Goal: Task Accomplishment & Management: Manage account settings

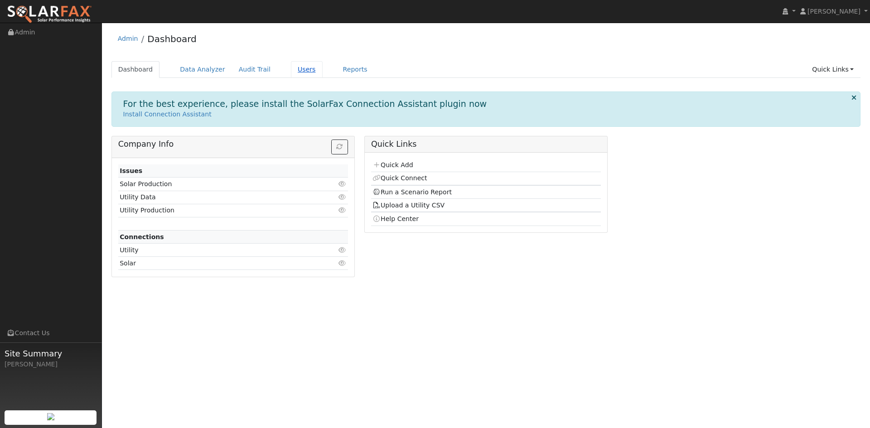
click at [323, 74] on link "Users" at bounding box center [307, 69] width 32 height 17
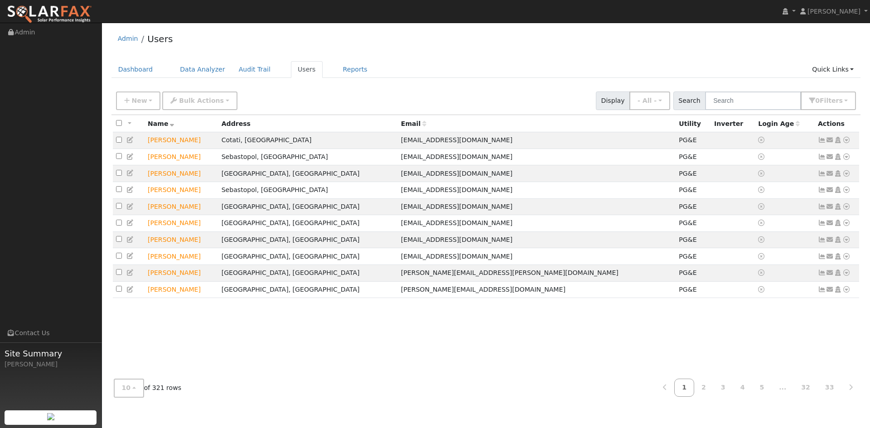
click at [705, 107] on input "text" at bounding box center [753, 101] width 96 height 19
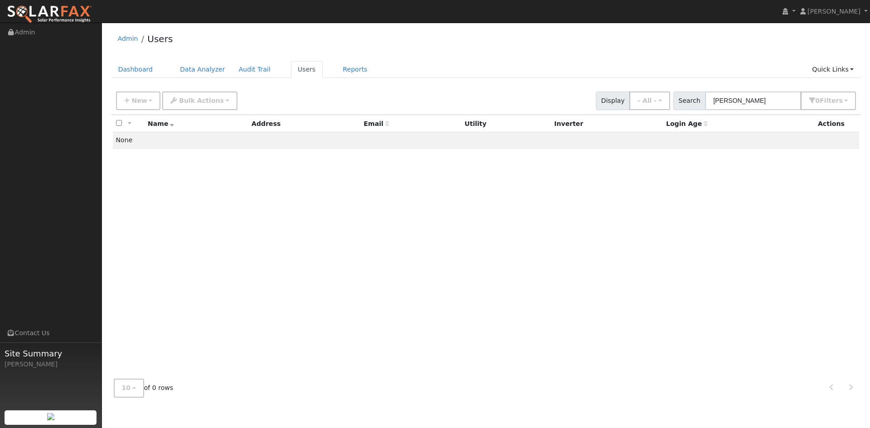
type input "Jean Gilbert"
click at [665, 182] on div "All None All on page None on page Name Address Email Utility Inverter Login Age…" at bounding box center [487, 243] width 750 height 257
click at [147, 104] on span "New" at bounding box center [138, 100] width 15 height 7
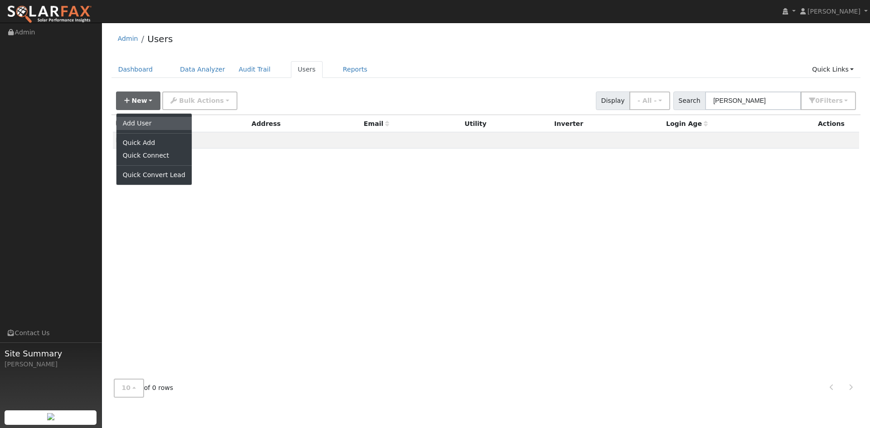
click at [152, 130] on link "Add User" at bounding box center [153, 123] width 75 height 13
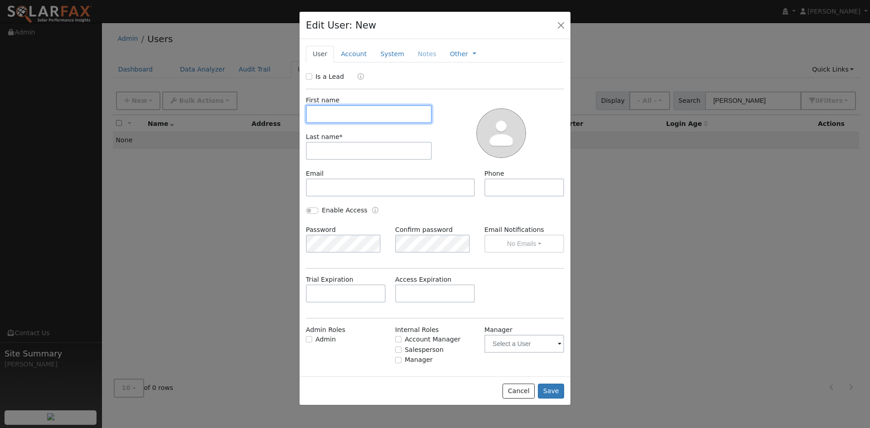
click at [378, 123] on input "text" at bounding box center [369, 114] width 126 height 18
type input "Jean"
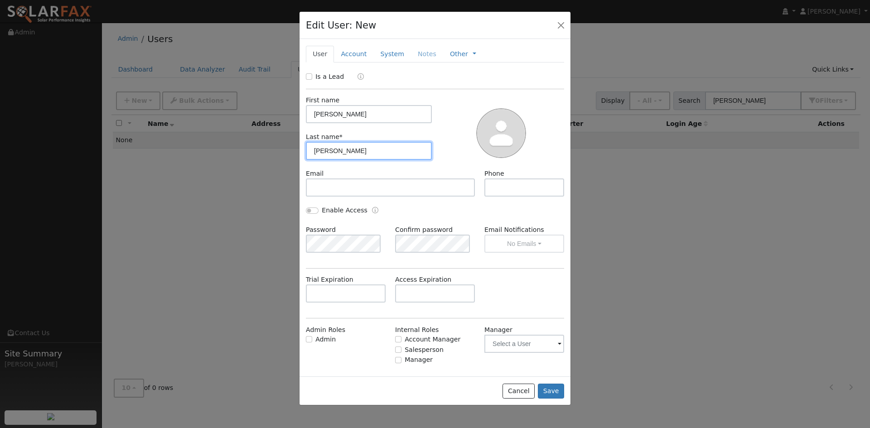
type input "Gilbert"
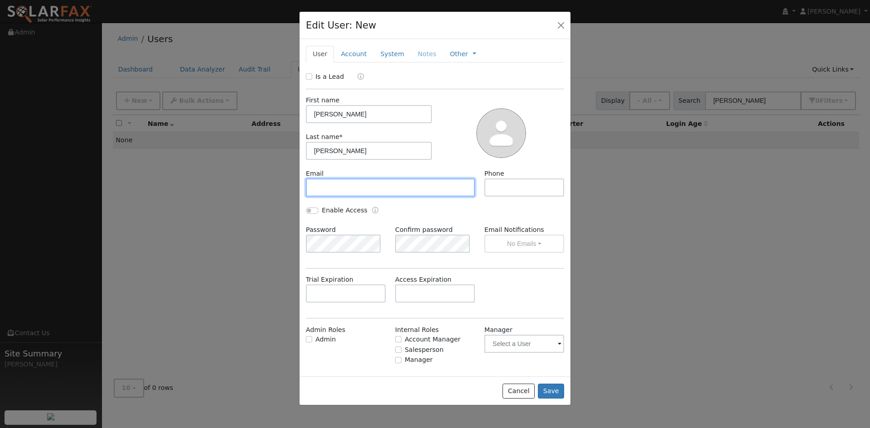
paste input "[EMAIL_ADDRESS][DOMAIN_NAME]"
type input "[EMAIL_ADDRESS][DOMAIN_NAME]"
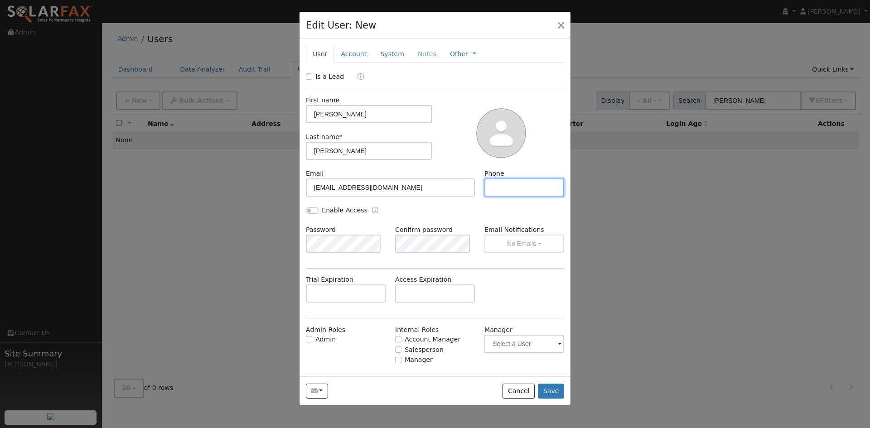
click at [503, 197] on input "text" at bounding box center [525, 188] width 80 height 18
paste input "310-867-5436"
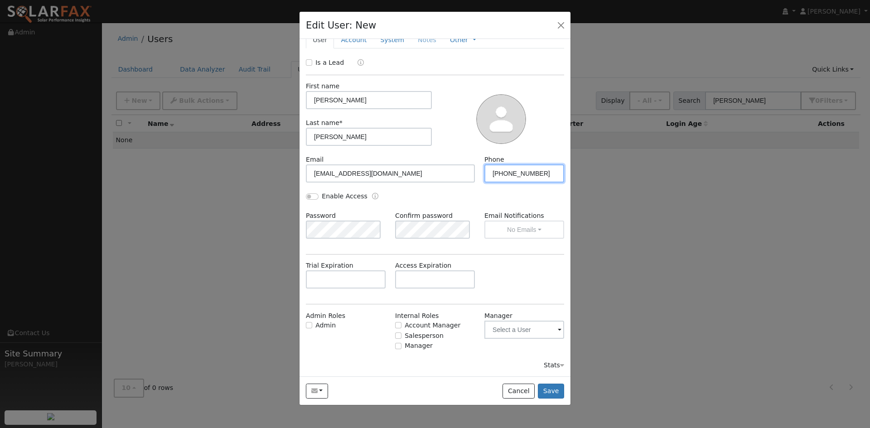
scroll to position [63, 0]
type input "310-867-5436"
click at [435, 271] on input "text" at bounding box center [435, 280] width 80 height 18
click at [501, 262] on div "Trial Expiration Access Expiration" at bounding box center [435, 279] width 268 height 37
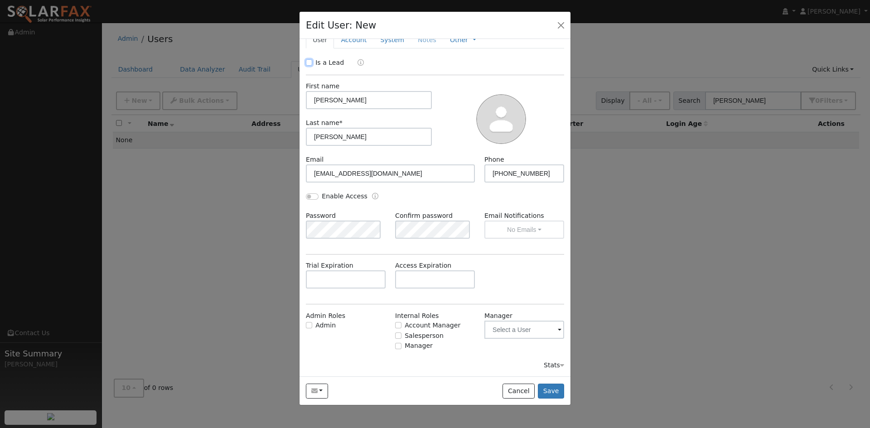
click at [311, 66] on input "Is a Lead" at bounding box center [309, 62] width 6 height 6
checkbox input "true"
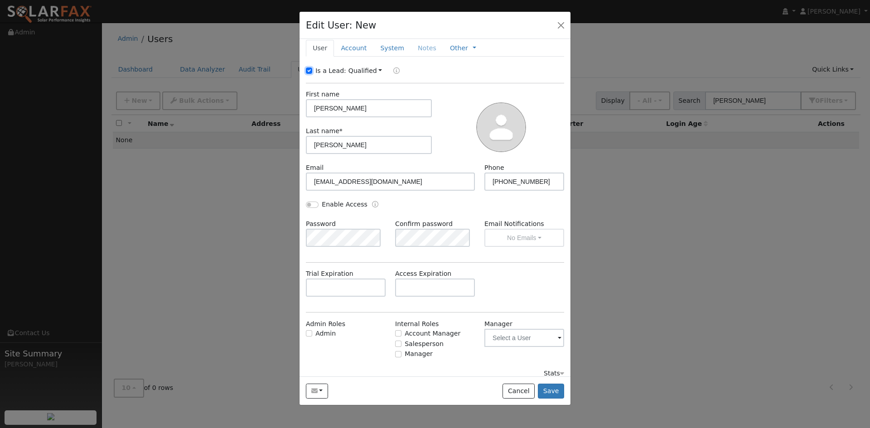
scroll to position [0, 0]
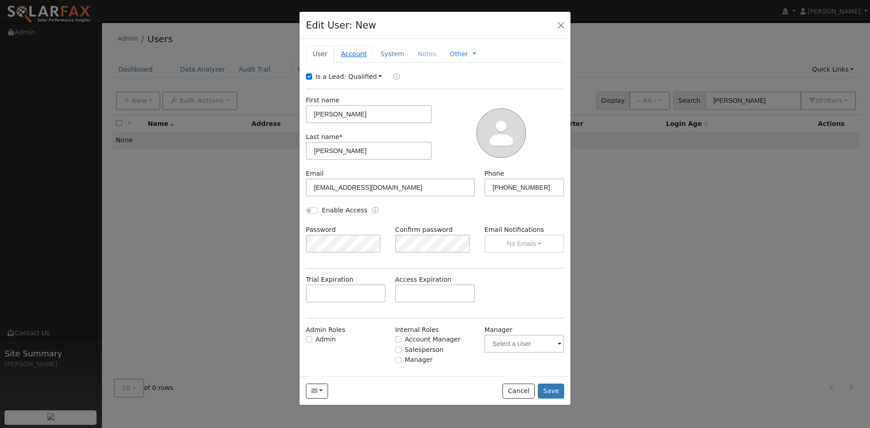
click at [365, 63] on link "Account" at bounding box center [353, 54] width 39 height 17
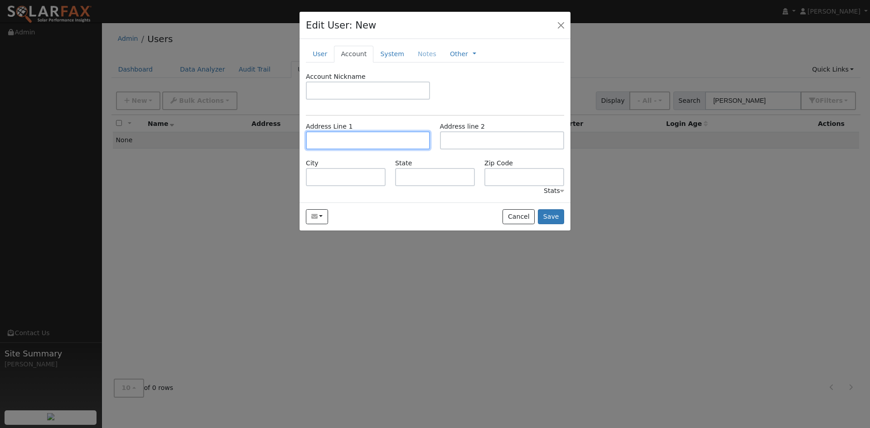
drag, startPoint x: 392, startPoint y: 108, endPoint x: 361, endPoint y: 162, distance: 62.0
click at [361, 150] on input "text" at bounding box center [368, 140] width 124 height 18
paste input "446 Matteri Circle"
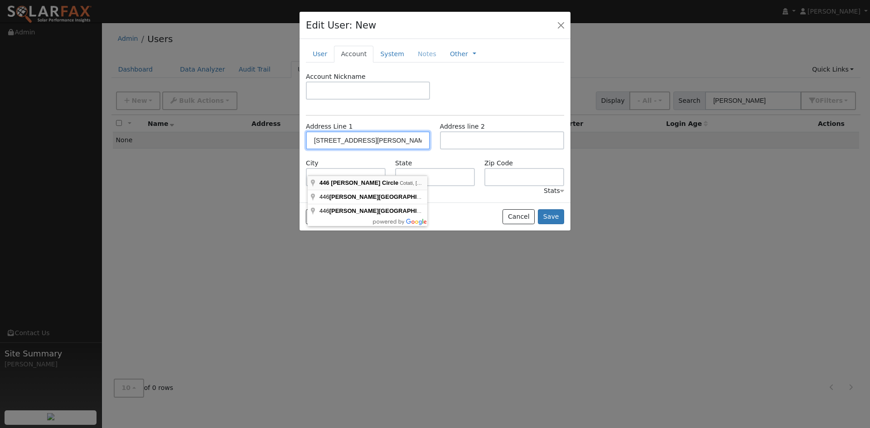
type input "446 Matteri Circle"
type input "Cotati"
type input "CA"
type input "94931"
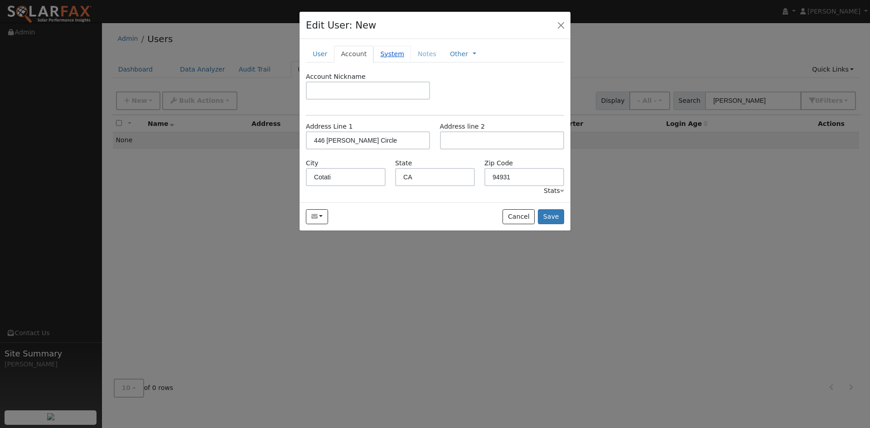
click at [411, 63] on link "System" at bounding box center [393, 54] width 38 height 17
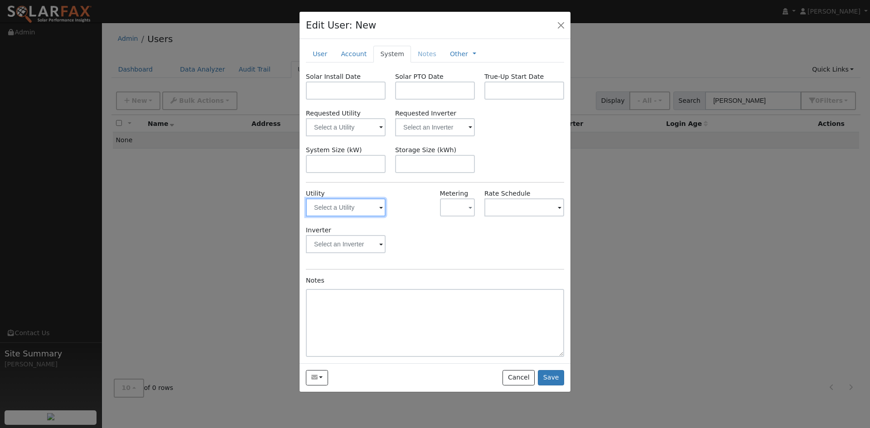
click at [371, 217] on input "text" at bounding box center [346, 208] width 80 height 18
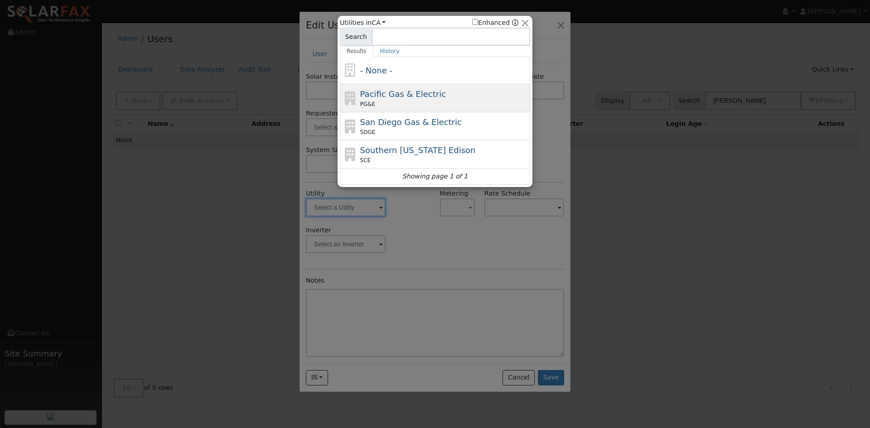
click at [402, 104] on div "PG&E" at bounding box center [444, 104] width 168 height 8
type input "PG&E"
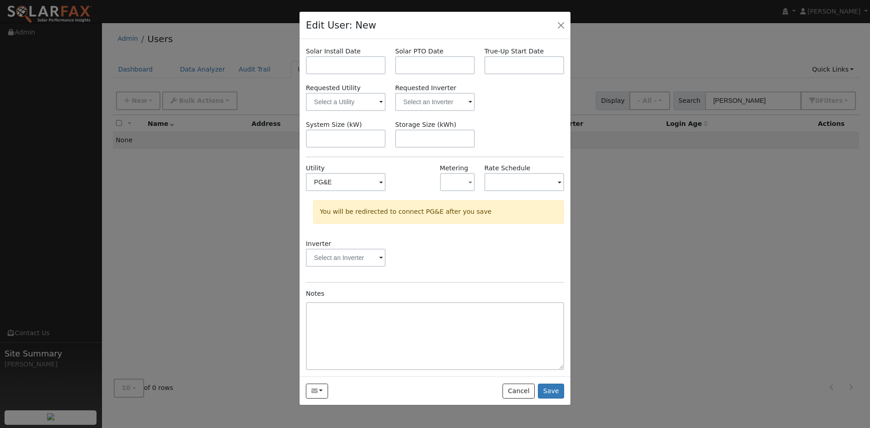
scroll to position [61, 0]
click at [545, 399] on button "Save" at bounding box center [551, 391] width 26 height 15
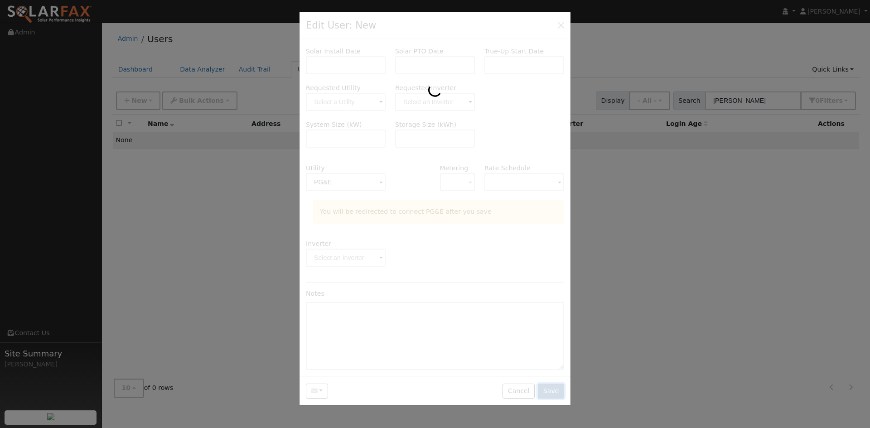
scroll to position [0, 0]
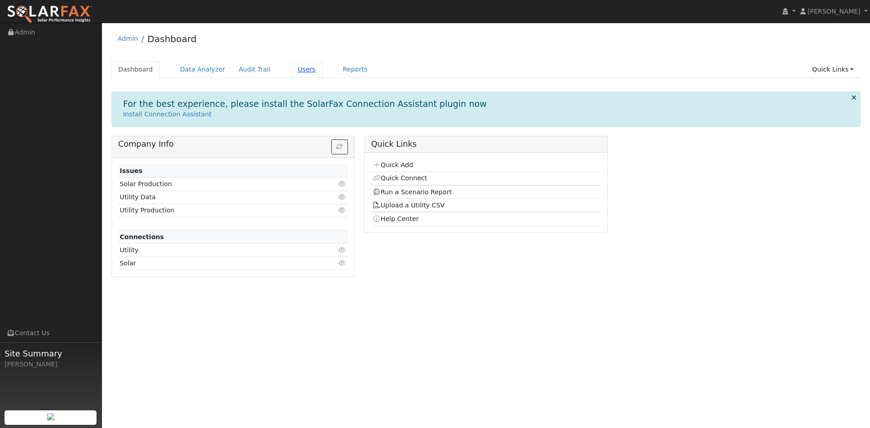
click at [323, 77] on link "Users" at bounding box center [307, 69] width 32 height 17
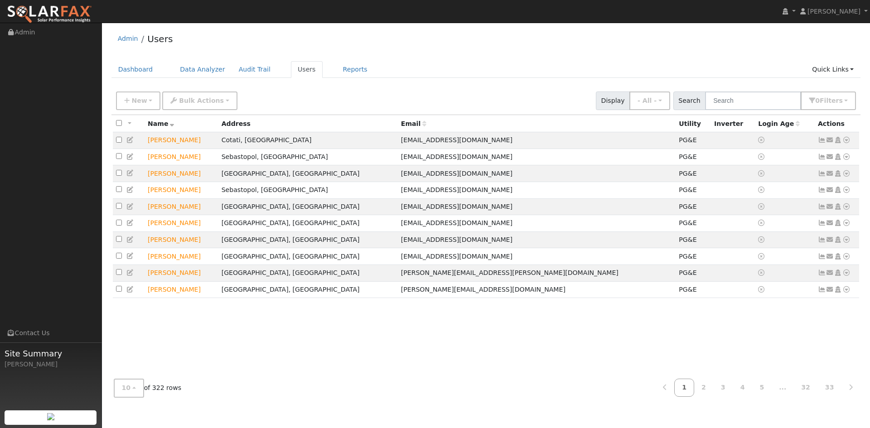
click at [712, 110] on input "text" at bounding box center [753, 101] width 96 height 19
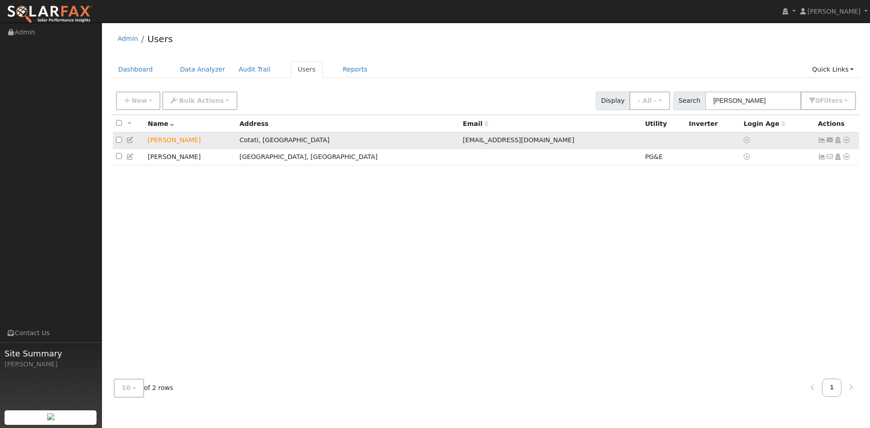
type input "gilbert"
click at [132, 143] on icon at bounding box center [130, 140] width 8 height 6
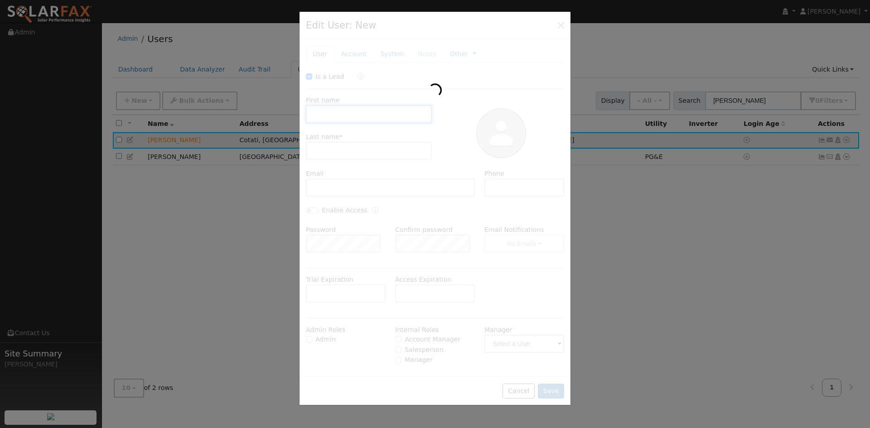
checkbox input "true"
type input "Jean"
type input "Gilbert"
type input "[EMAIL_ADDRESS][DOMAIN_NAME]"
type input "310-867-5436"
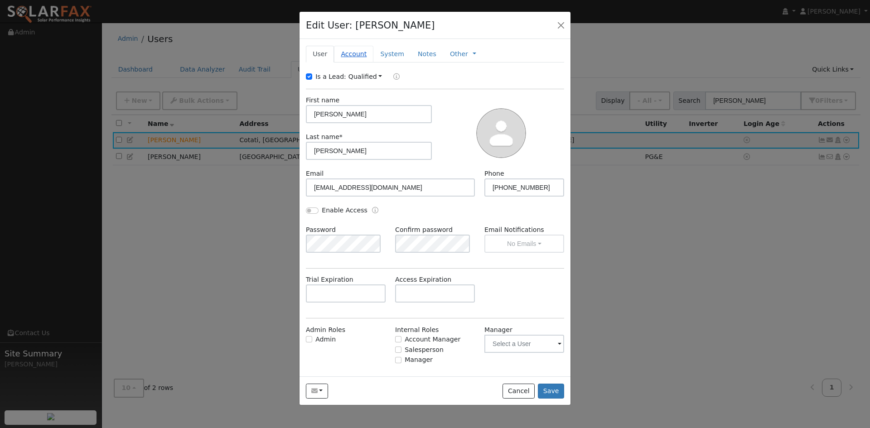
click at [370, 63] on link "Account" at bounding box center [353, 54] width 39 height 17
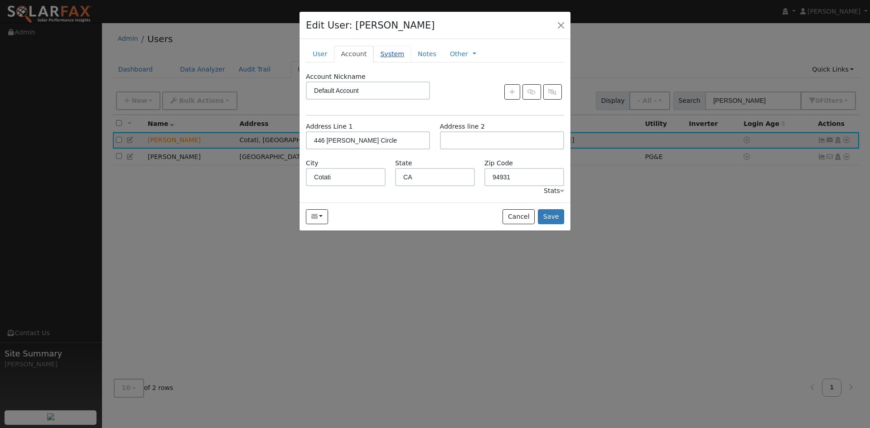
click at [406, 63] on link "System" at bounding box center [393, 54] width 38 height 17
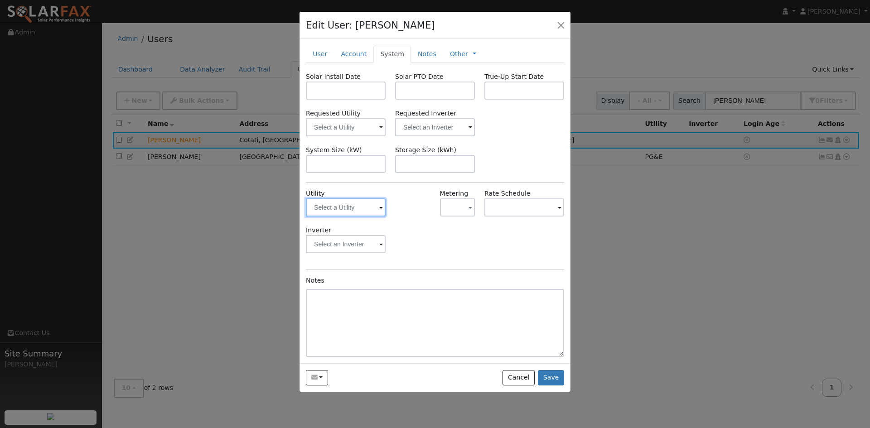
click at [364, 217] on input "text" at bounding box center [346, 208] width 80 height 18
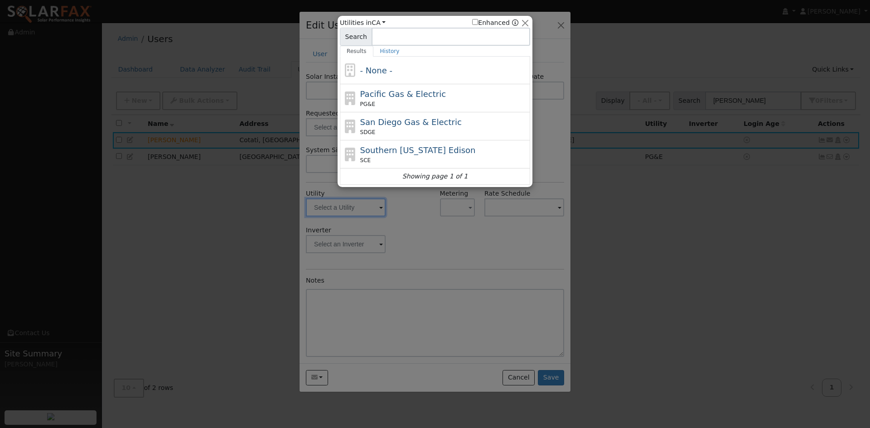
click at [402, 99] on span "Pacific Gas & Electric" at bounding box center [403, 94] width 86 height 10
type input "PG&E"
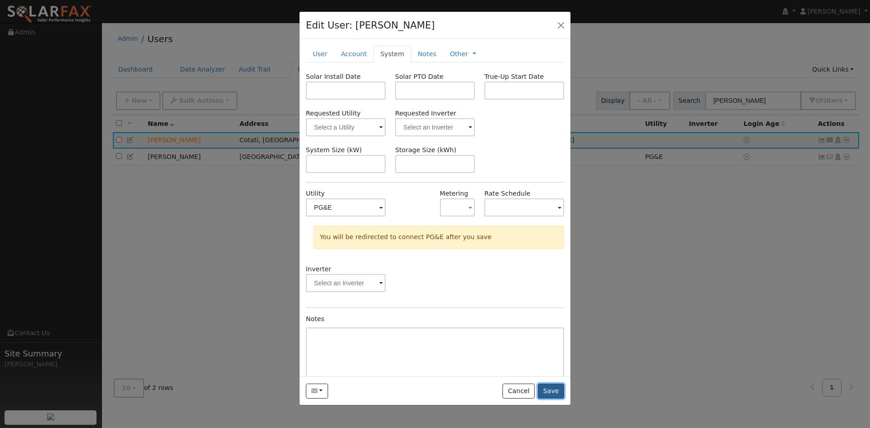
click at [545, 399] on button "Save" at bounding box center [551, 391] width 26 height 15
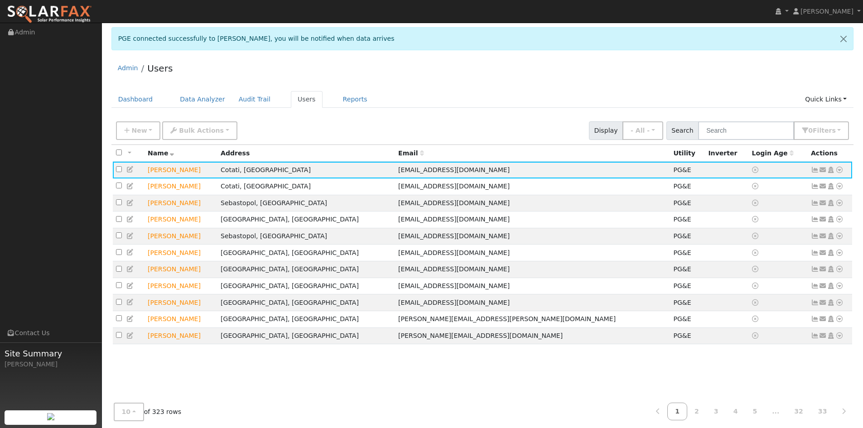
click at [446, 96] on div "Admin Users Dashboard Data Analyzer Audit Trail Users Reports Quick Links Quick…" at bounding box center [483, 246] width 752 height 378
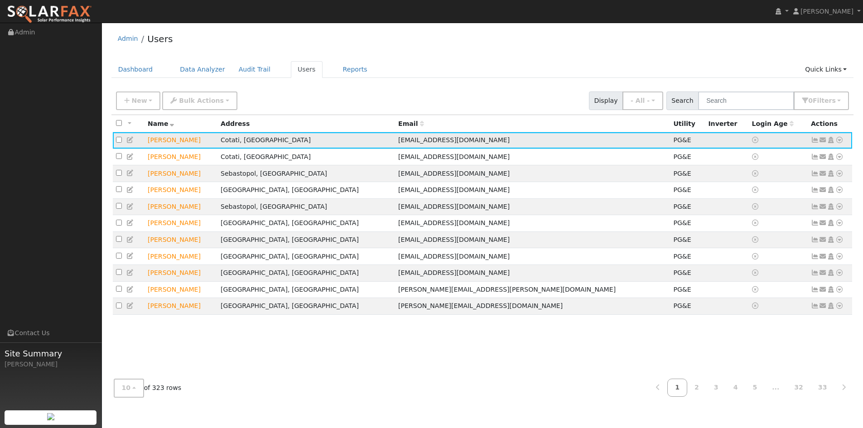
click at [836, 143] on icon at bounding box center [840, 140] width 8 height 6
click at [725, 211] on link "Export to CSV" at bounding box center [744, 204] width 67 height 13
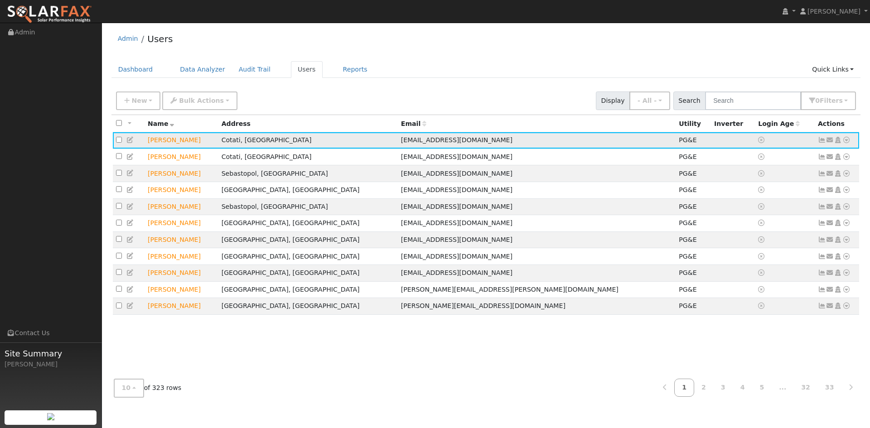
select select "9"
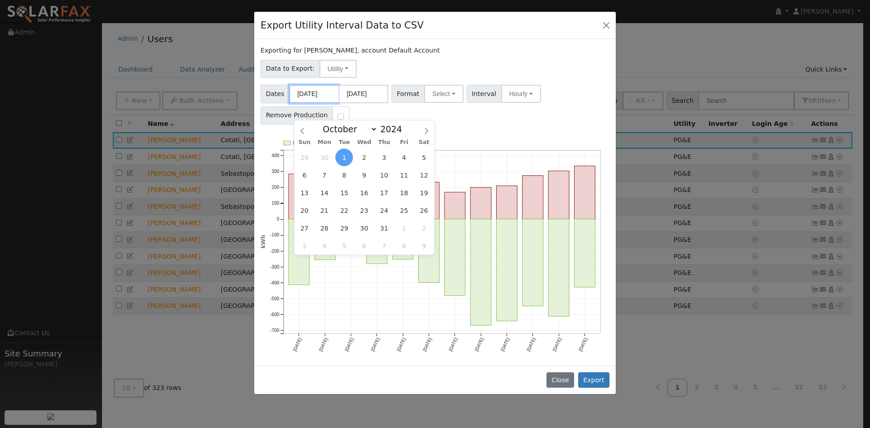
click at [321, 103] on input "[DATE]" at bounding box center [314, 94] width 50 height 19
click at [374, 103] on input "[DATE]" at bounding box center [364, 94] width 50 height 19
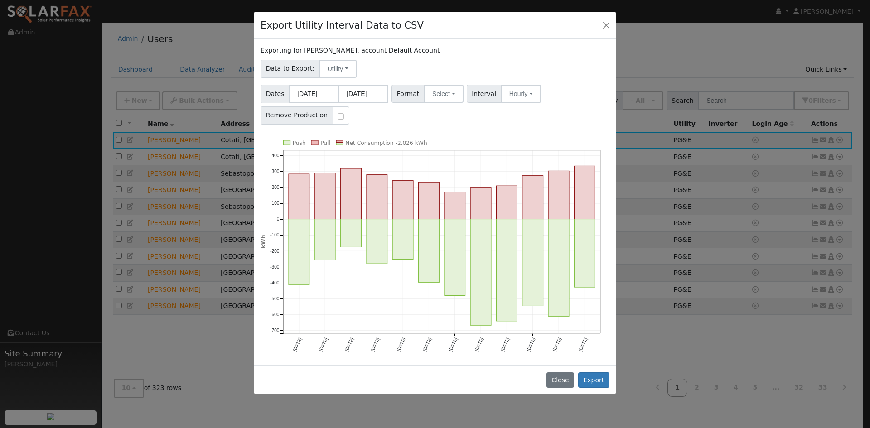
click at [427, 78] on div "Data to Export: Utility Utility Solar" at bounding box center [435, 67] width 352 height 21
click at [464, 103] on button "Select" at bounding box center [443, 94] width 39 height 18
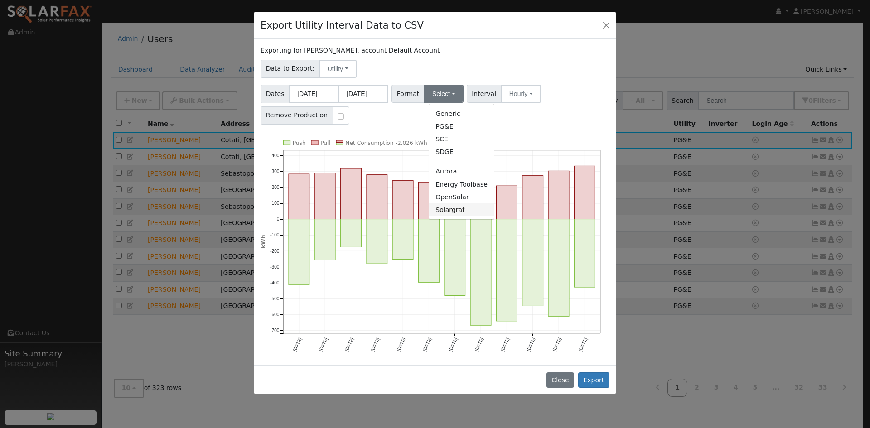
click at [480, 216] on link "Solargraf" at bounding box center [461, 210] width 65 height 13
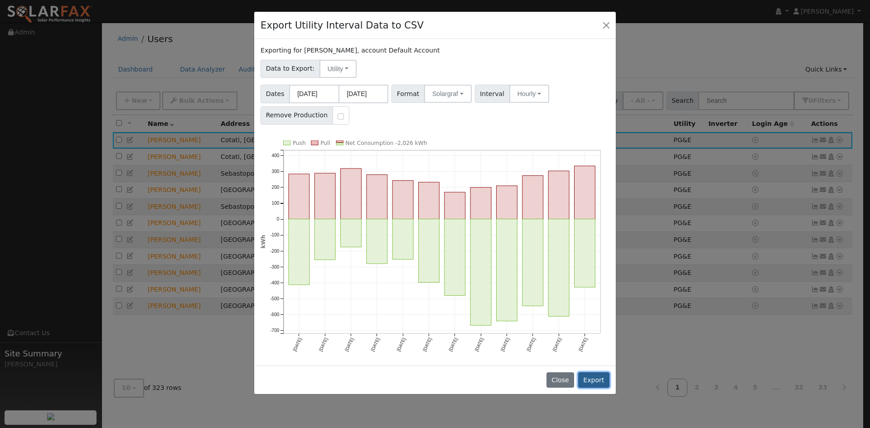
click at [590, 388] on button "Export" at bounding box center [593, 380] width 31 height 15
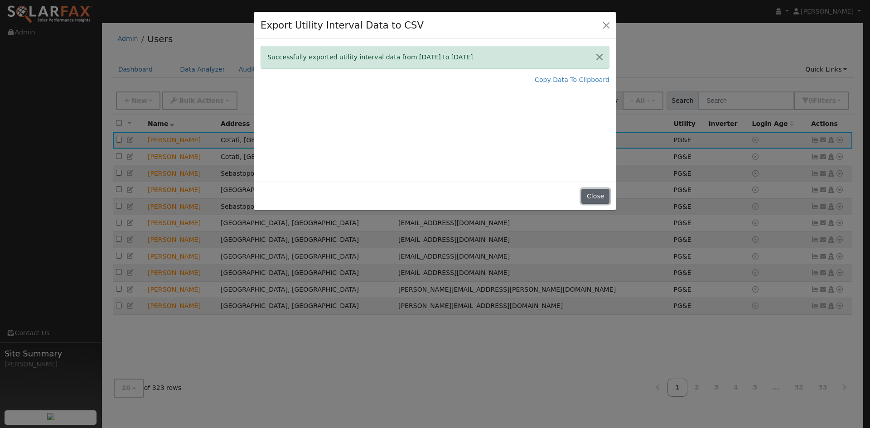
click at [598, 204] on button "Close" at bounding box center [596, 196] width 28 height 15
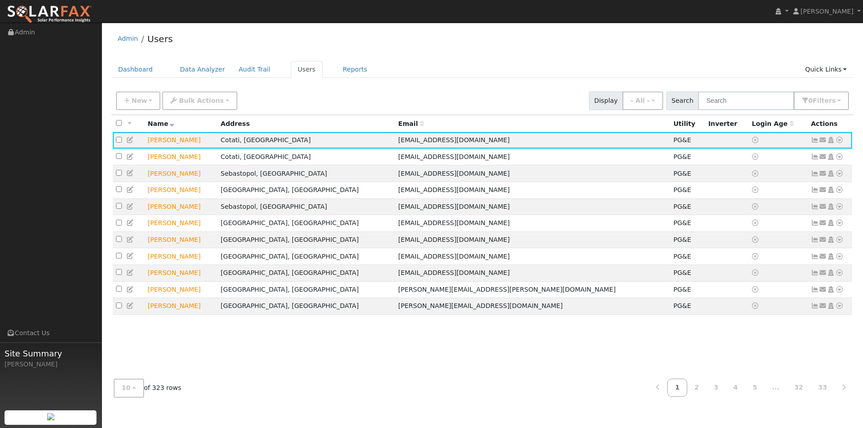
click at [627, 64] on div "Admin Users Dashboard Data Analyzer Audit Trail Users Reports Quick Links Quick…" at bounding box center [483, 216] width 752 height 378
